Goal: Communication & Community: Participate in discussion

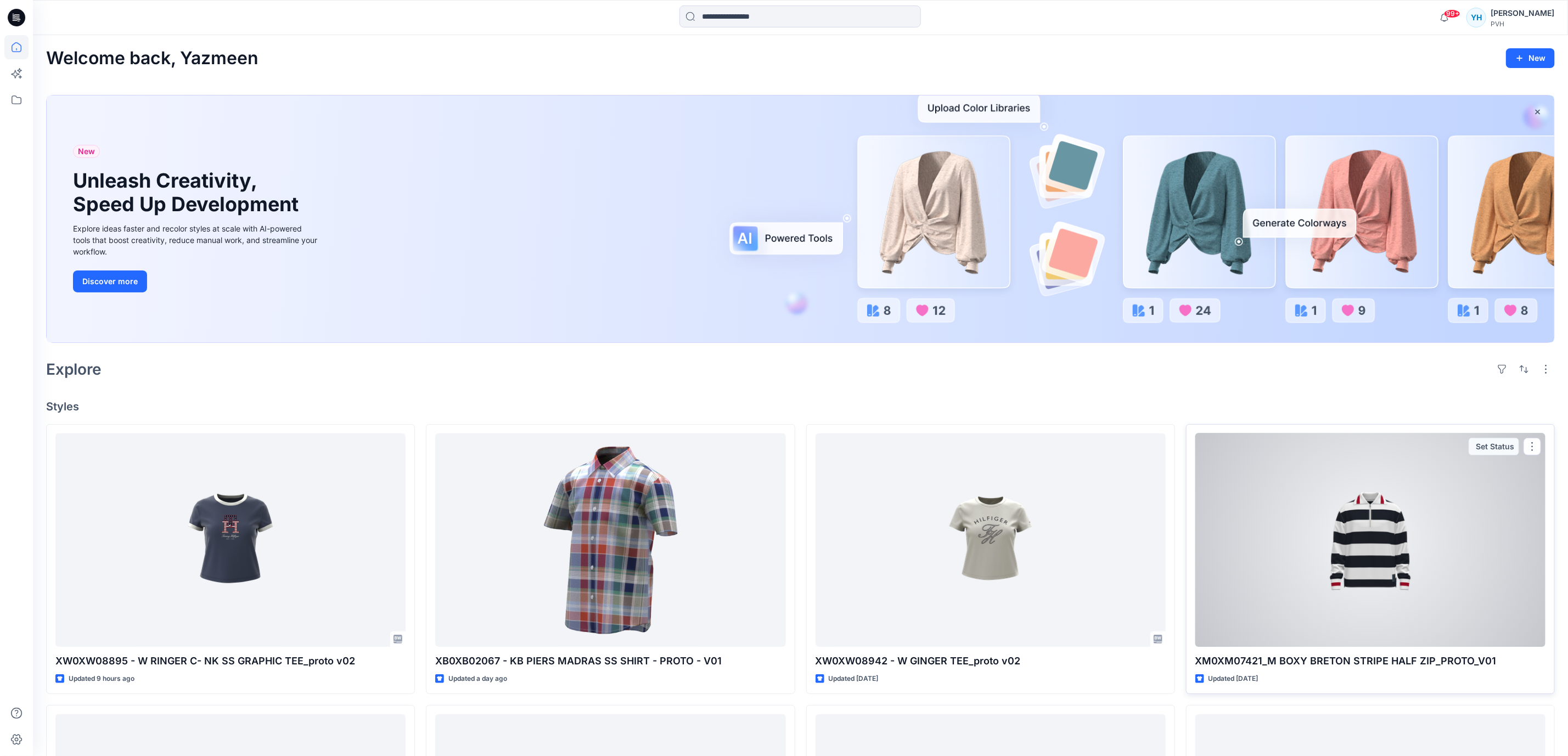
click at [1376, 486] on div at bounding box center [1370, 541] width 350 height 214
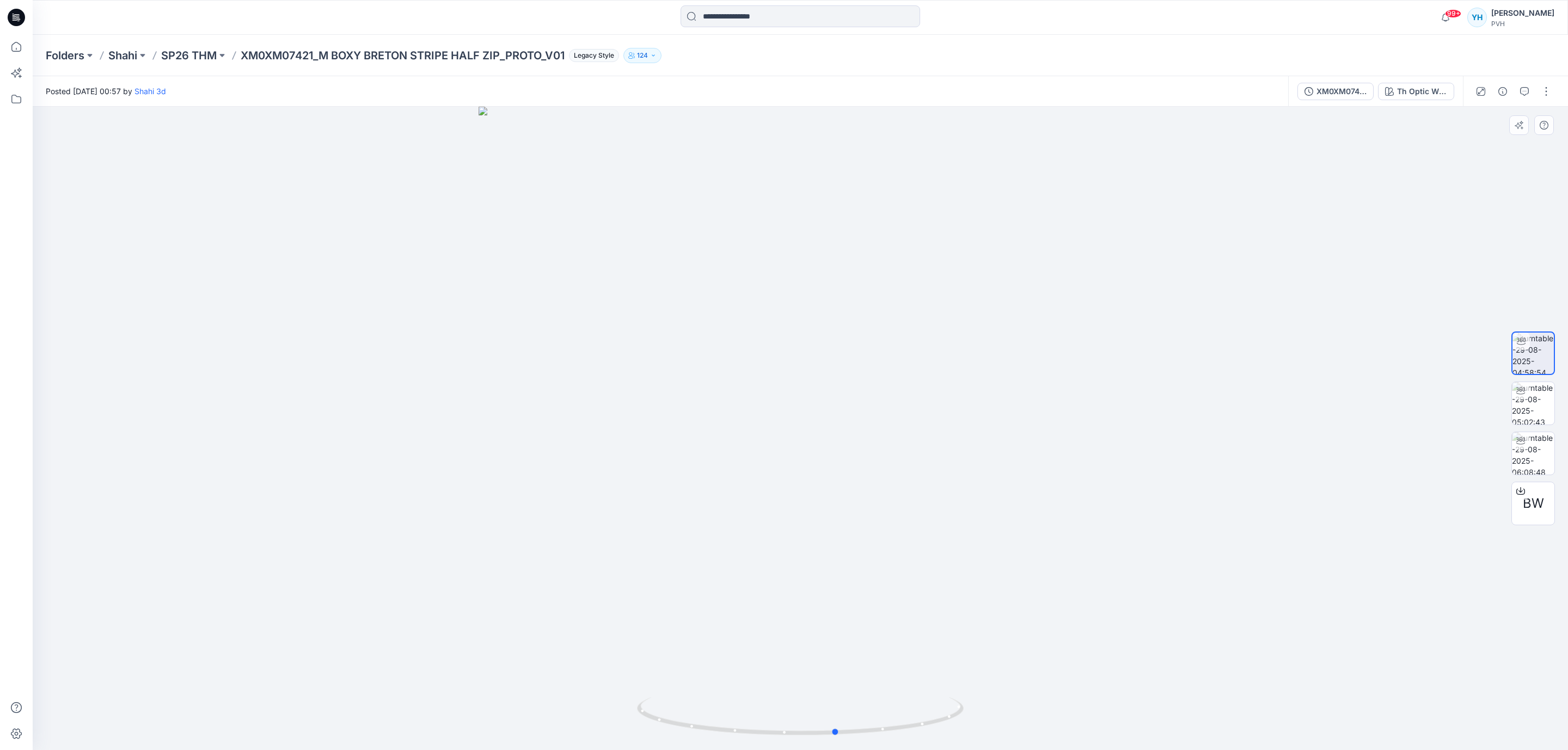
drag, startPoint x: 944, startPoint y: 463, endPoint x: 654, endPoint y: 458, distance: 290.0
click at [654, 458] on div at bounding box center [800, 428] width 1535 height 644
drag, startPoint x: 314, startPoint y: 57, endPoint x: 239, endPoint y: 63, distance: 75.2
click at [239, 63] on div "Folders Shahi SP26 THM XM0XM07421_M BOXY BRETON STRIPE HALF ZIP_PROTO_V01 Legac…" at bounding box center [800, 55] width 1535 height 41
copy p "XM0XM07421"
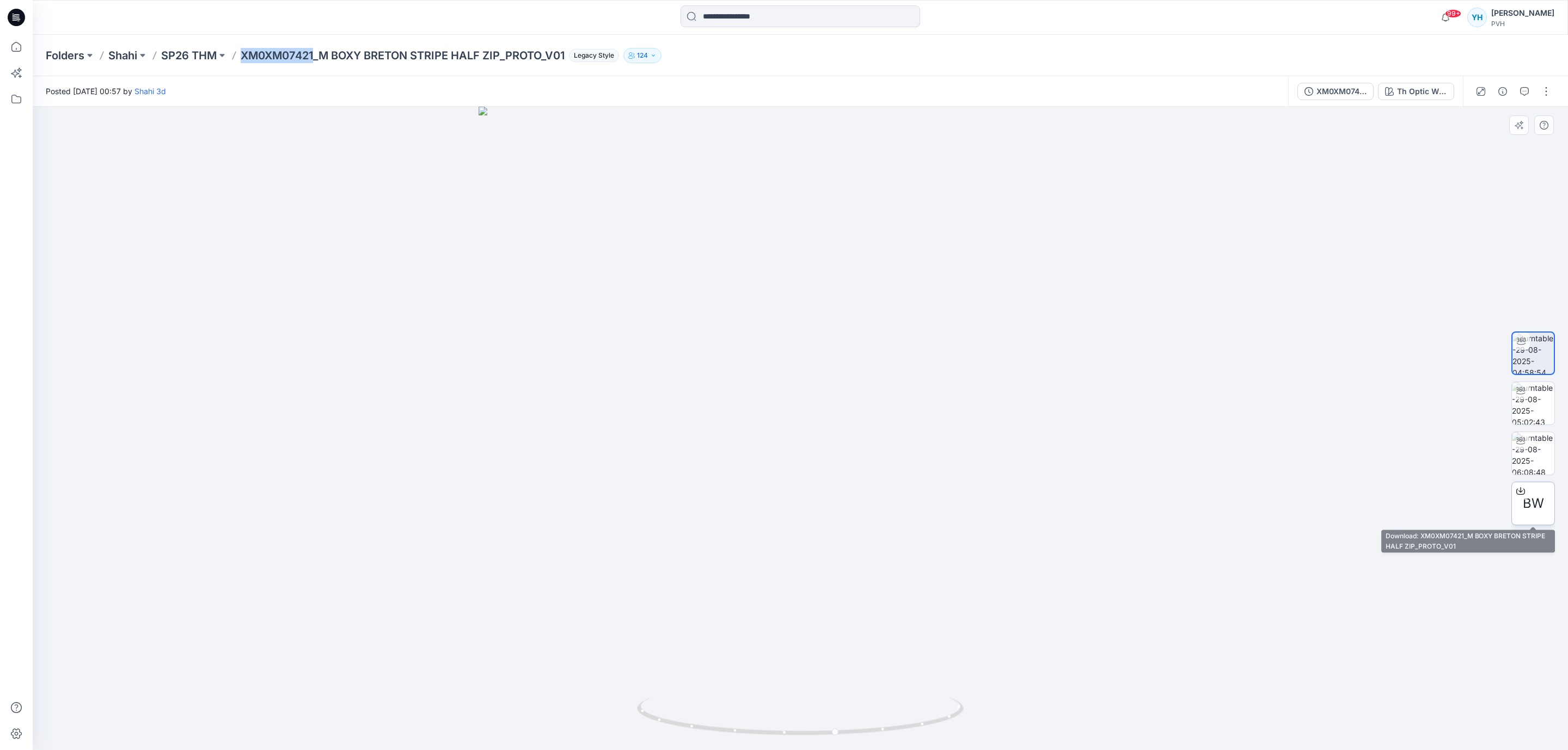
click at [1527, 499] on span "BW" at bounding box center [1533, 503] width 21 height 19
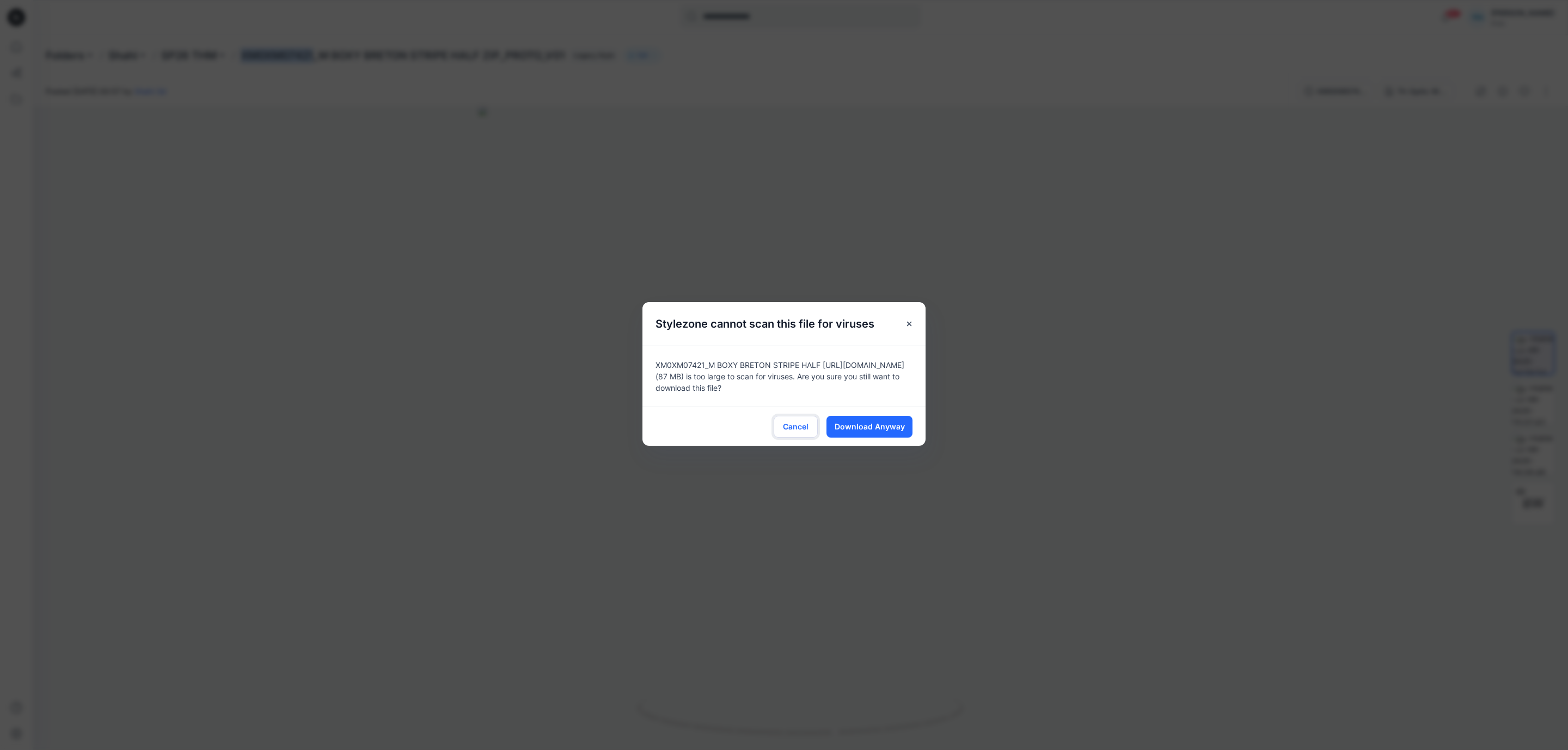
drag, startPoint x: 794, startPoint y: 423, endPoint x: 1314, endPoint y: 207, distance: 563.1
click at [801, 421] on span "Cancel" at bounding box center [796, 427] width 26 height 11
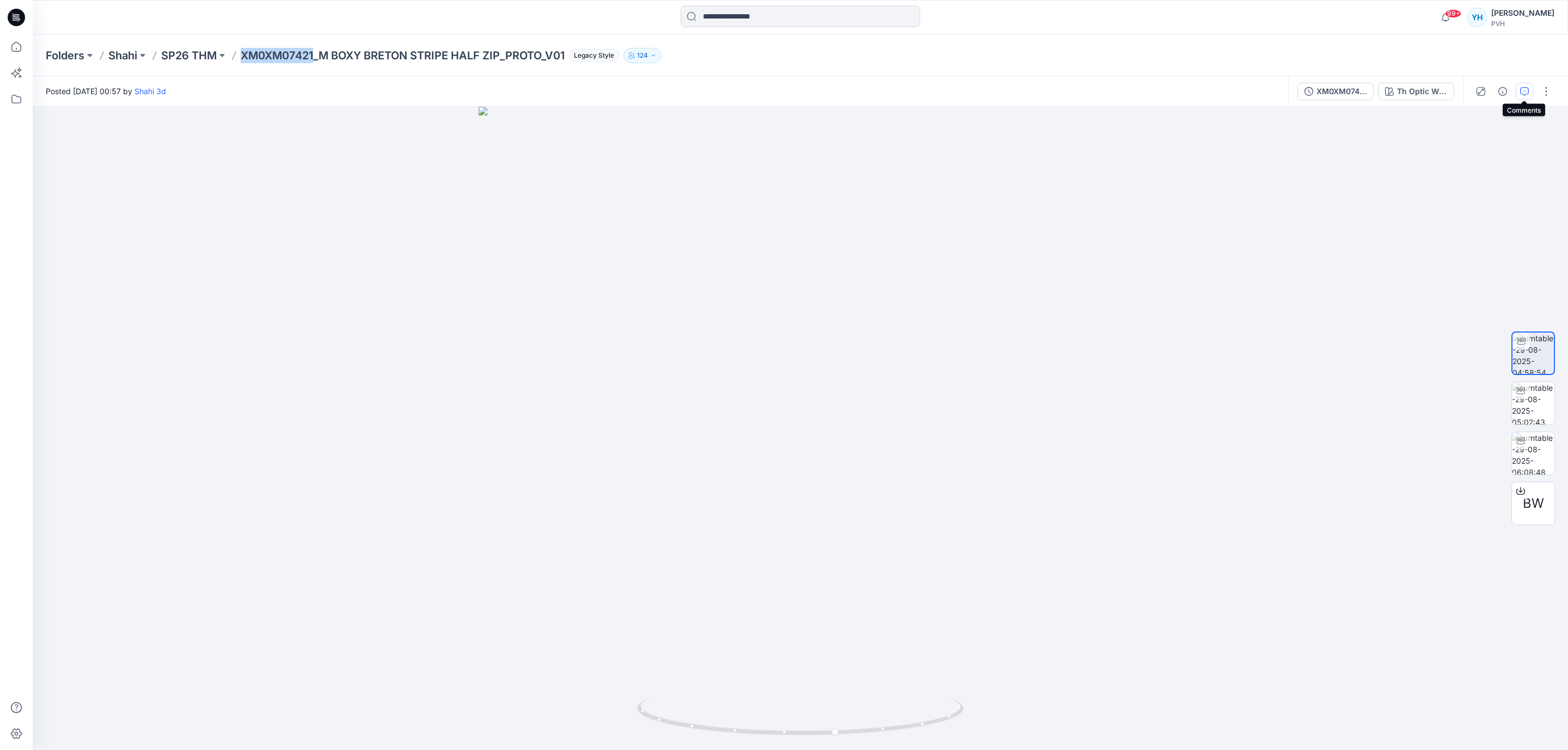
click at [1525, 88] on icon "button" at bounding box center [1524, 91] width 8 height 8
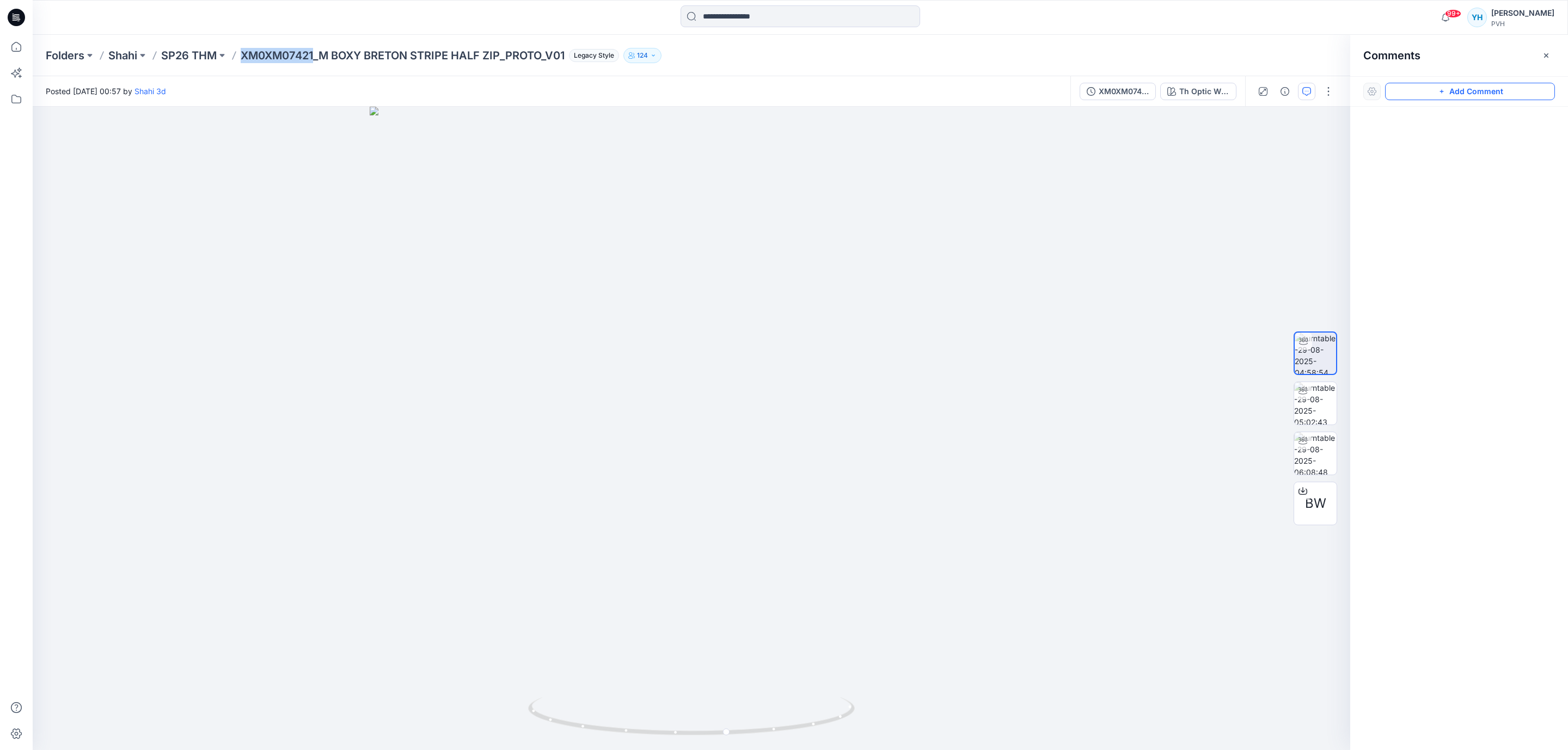
drag, startPoint x: 1431, startPoint y: 91, endPoint x: 1061, endPoint y: 160, distance: 376.4
click at [1413, 98] on button "Add Comment" at bounding box center [1469, 91] width 170 height 18
click at [964, 170] on div "1" at bounding box center [691, 428] width 1317 height 644
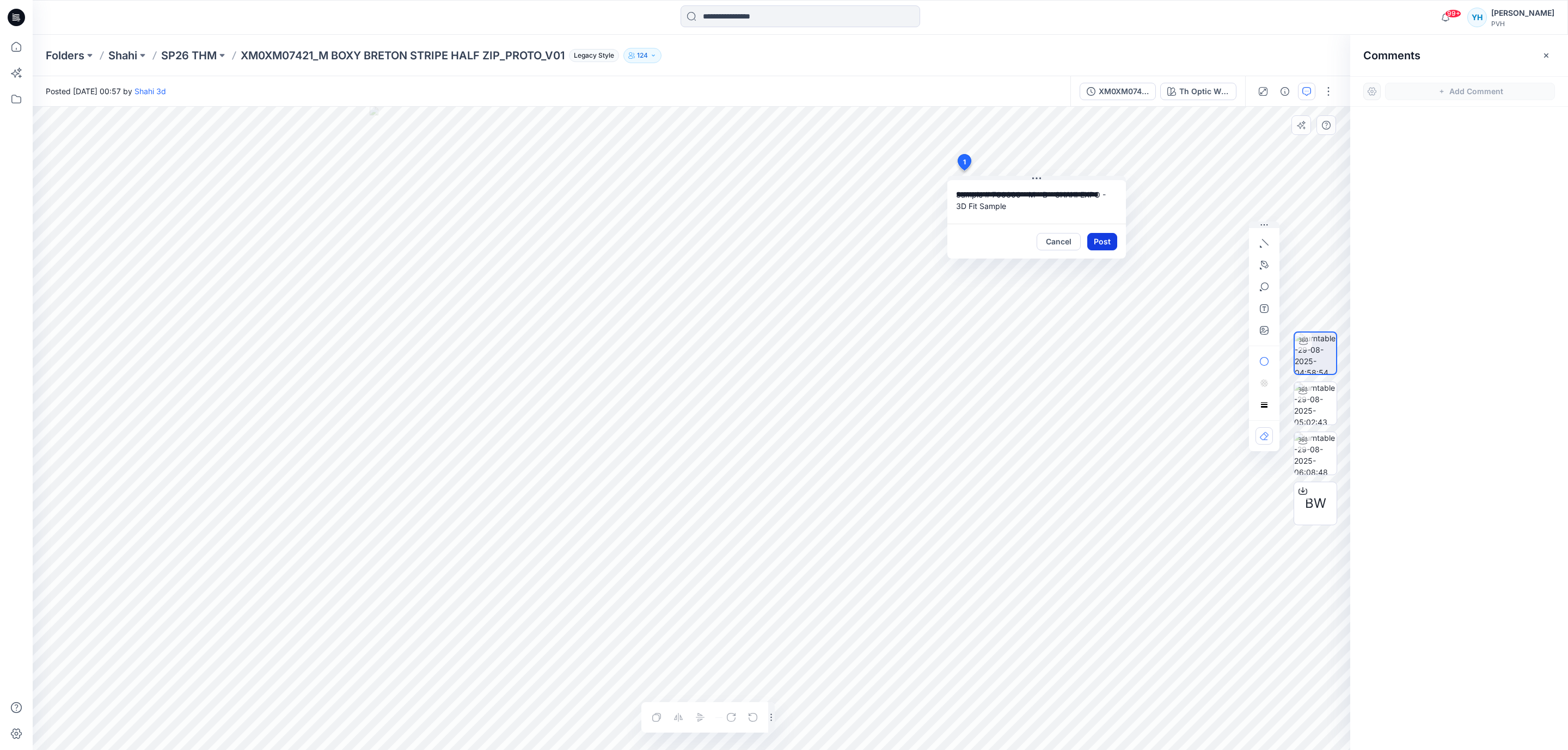
type textarea "**********"
click at [1094, 241] on button "Post" at bounding box center [1102, 241] width 30 height 18
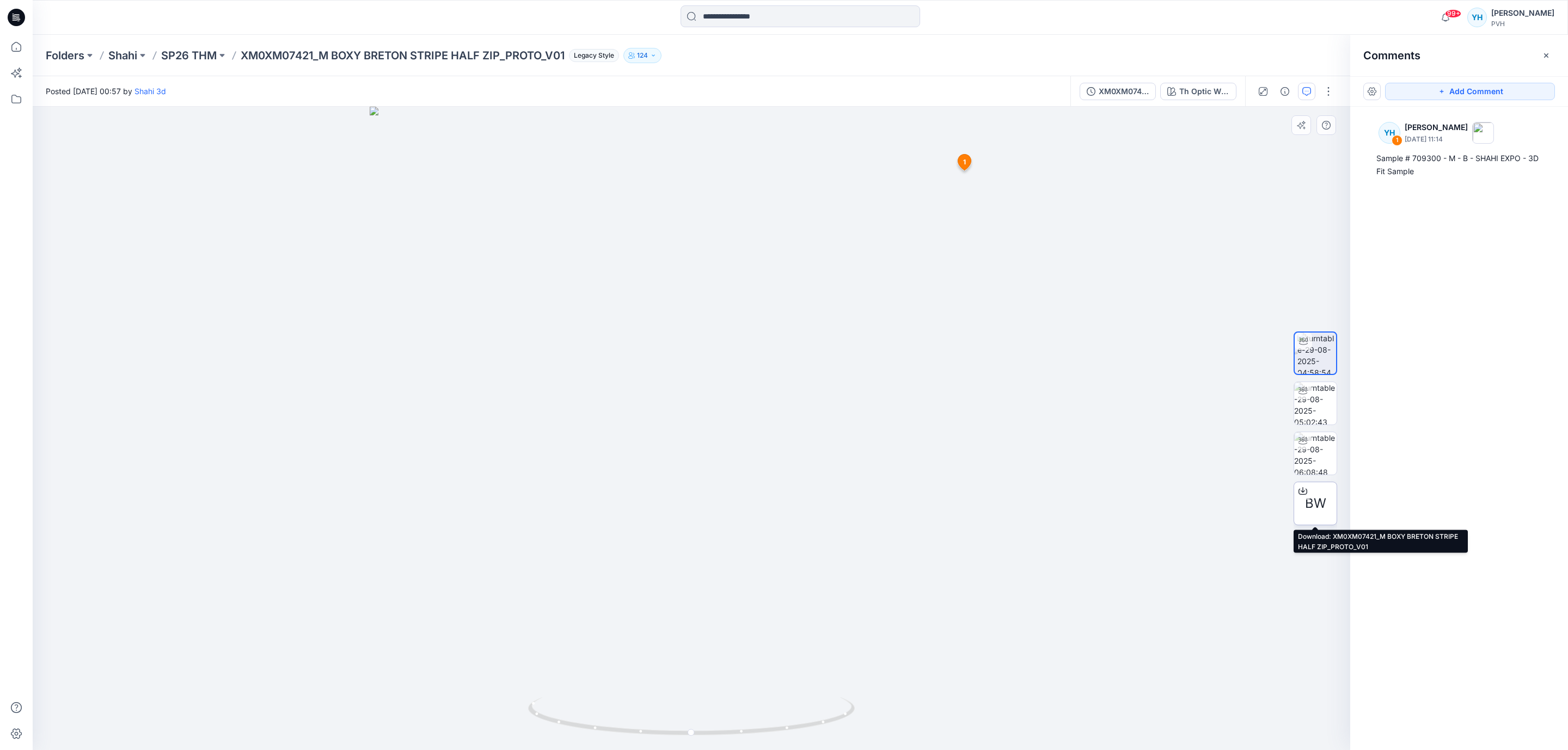
click at [1319, 505] on span "BW" at bounding box center [1316, 503] width 21 height 19
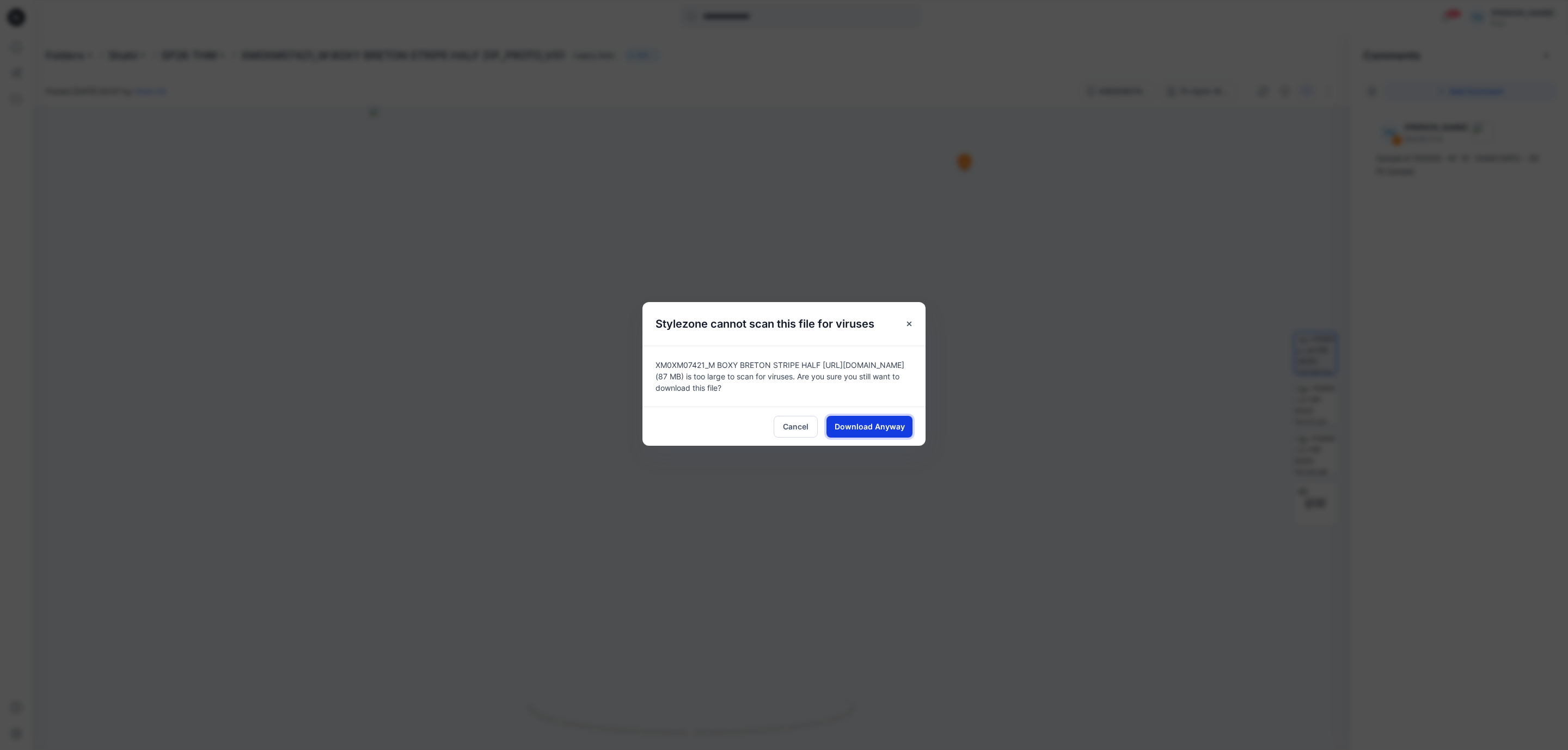
click at [845, 423] on span "Download Anyway" at bounding box center [870, 427] width 70 height 11
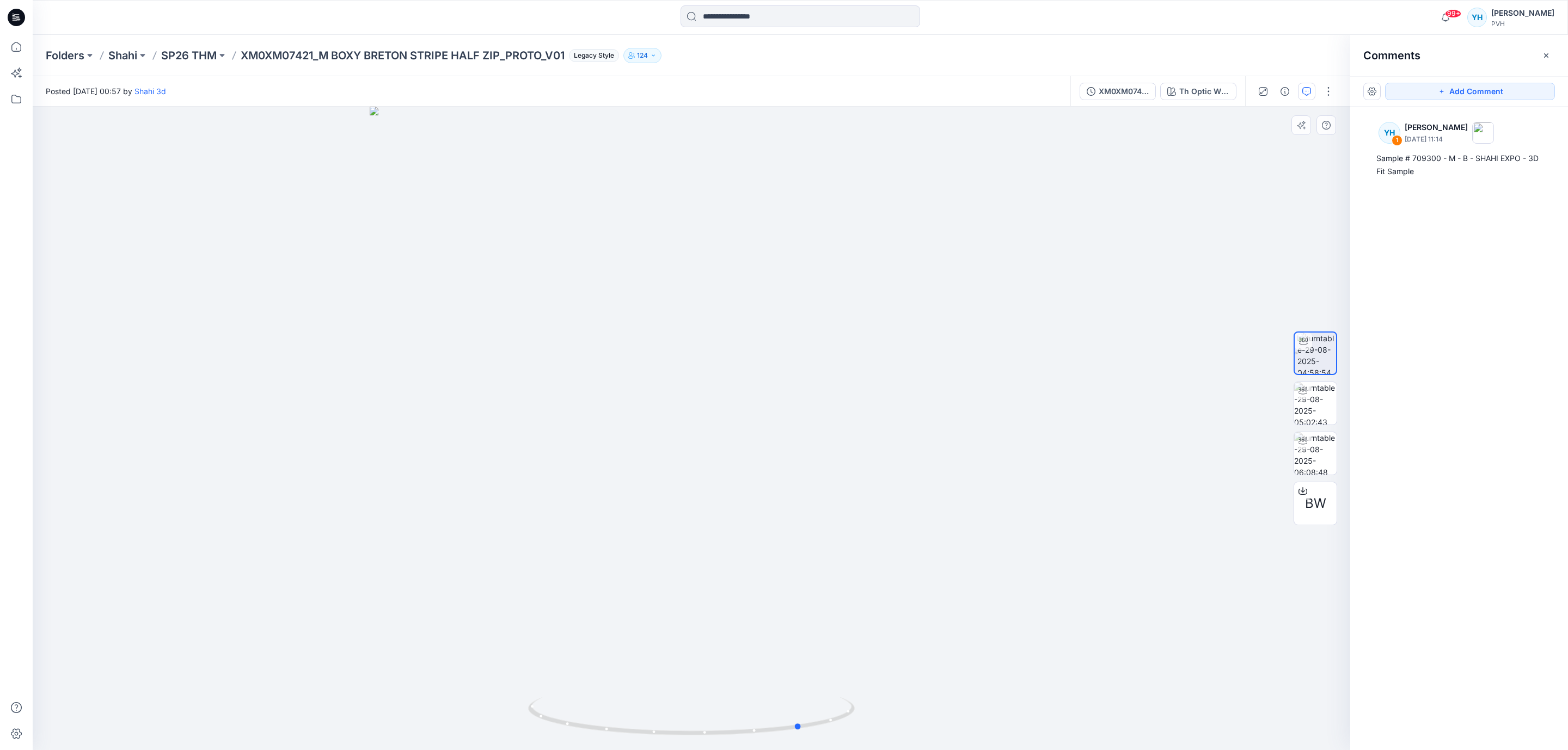
drag, startPoint x: 921, startPoint y: 484, endPoint x: 706, endPoint y: 468, distance: 215.6
click at [706, 468] on div at bounding box center [691, 428] width 1317 height 644
